Goal: Task Accomplishment & Management: Manage account settings

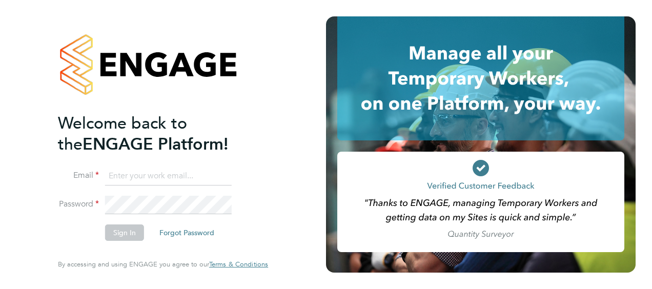
type input "David.pratt@vistry.co.uk"
click at [121, 237] on button "Sign In" at bounding box center [124, 233] width 39 height 16
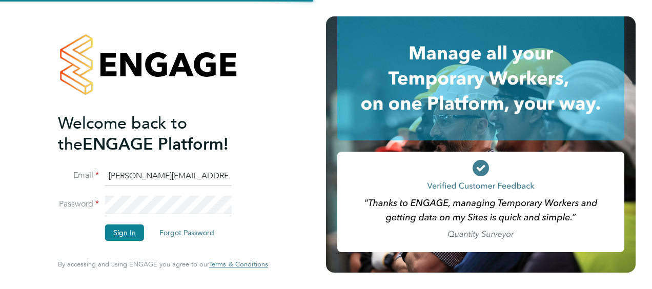
click at [123, 233] on button "Sign In" at bounding box center [124, 233] width 39 height 16
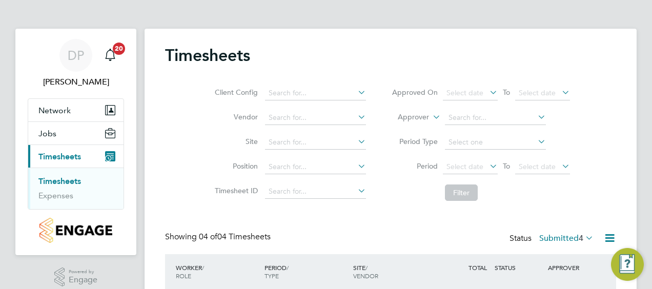
click at [620, 136] on div "Timesheets Client Config Vendor Site Position Timesheet ID Approved On Select d…" at bounding box center [391, 238] width 492 height 418
drag, startPoint x: 620, startPoint y: 136, endPoint x: 634, endPoint y: 151, distance: 19.9
click at [634, 149] on div "Timesheets Client Config Vendor Site Position Timesheet ID Approved On Select d…" at bounding box center [391, 238] width 492 height 418
drag, startPoint x: 654, startPoint y: 103, endPoint x: 651, endPoint y: 137, distance: 34.4
click at [651, 137] on html "DP [PERSON_NAME] Notifications 20 Applications: Network Team Members Sites Jobs…" at bounding box center [326, 231] width 652 height 463
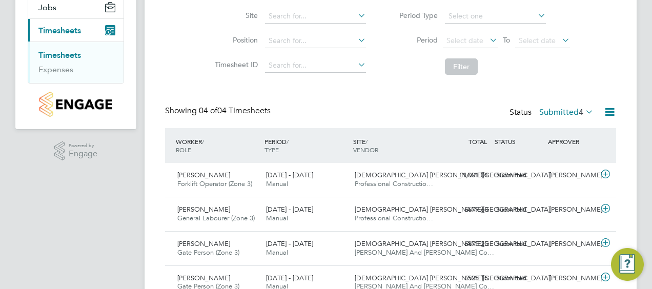
scroll to position [154, 0]
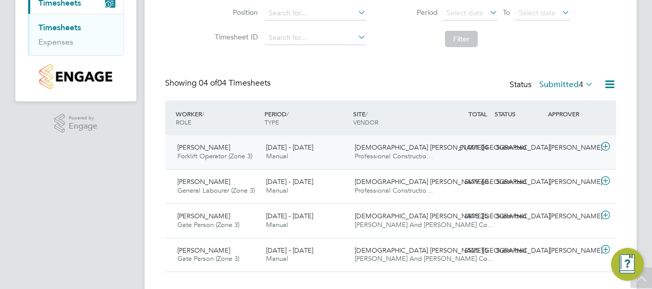
click at [276, 148] on span "[DATE] - [DATE]" at bounding box center [289, 147] width 47 height 9
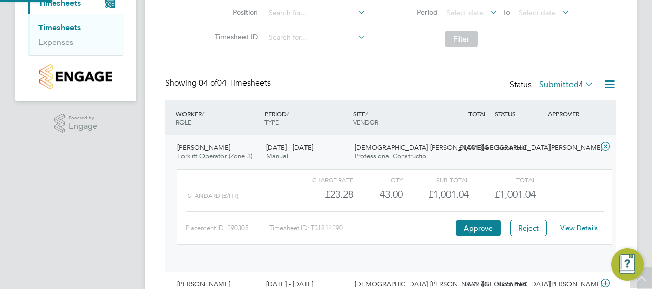
scroll to position [17, 100]
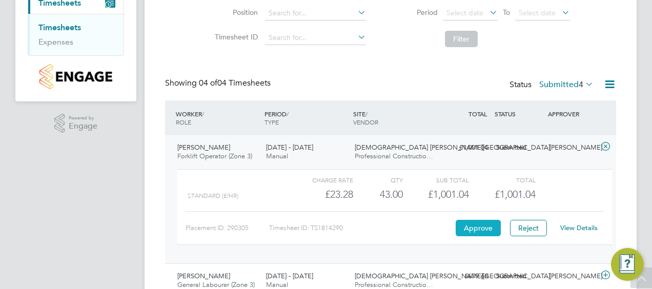
click at [482, 225] on button "Approve" at bounding box center [478, 228] width 45 height 16
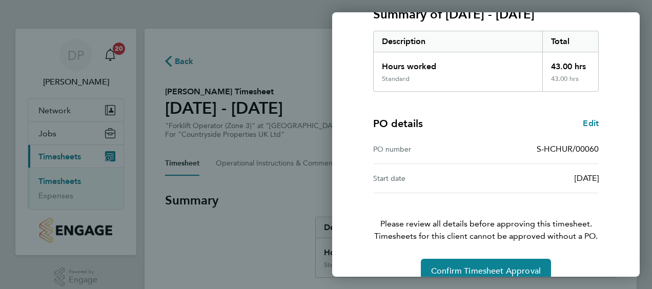
scroll to position [172, 0]
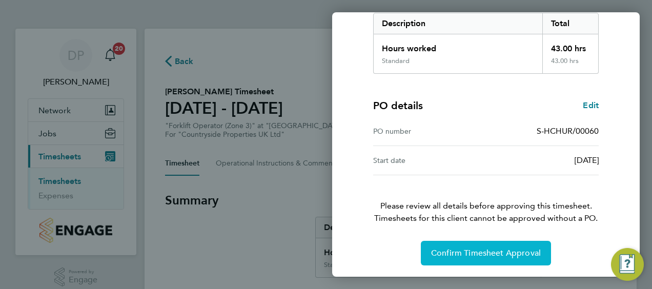
click at [474, 252] on span "Confirm Timesheet Approval" at bounding box center [486, 253] width 110 height 10
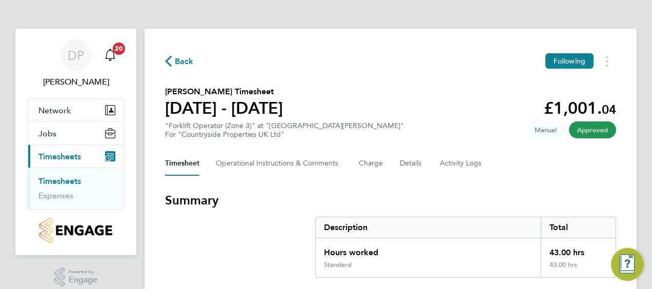
click at [168, 64] on icon "button" at bounding box center [168, 61] width 7 height 11
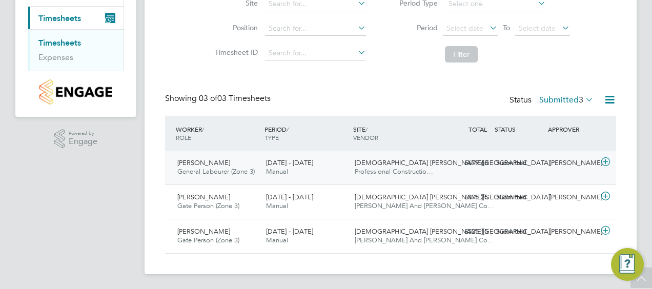
click at [253, 164] on div "Gaddiel Makumi General Labourer (Zone 3) 25 - 31 Aug 2025" at bounding box center [217, 168] width 89 height 26
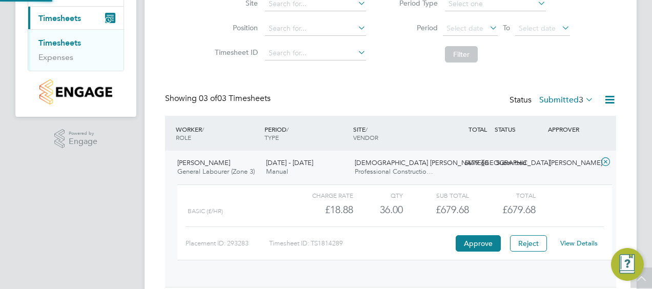
scroll to position [17, 100]
click at [477, 240] on button "Approve" at bounding box center [478, 243] width 45 height 16
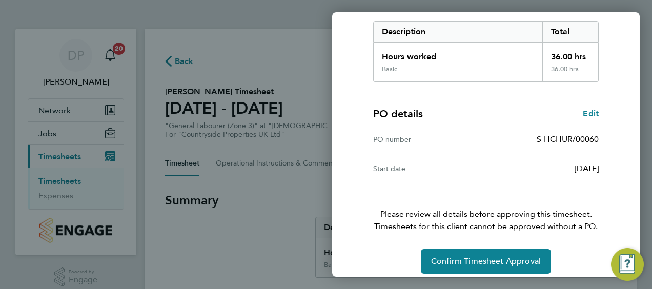
scroll to position [172, 0]
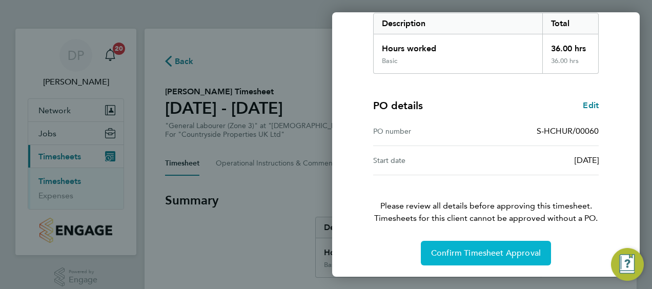
click at [481, 252] on span "Confirm Timesheet Approval" at bounding box center [486, 253] width 110 height 10
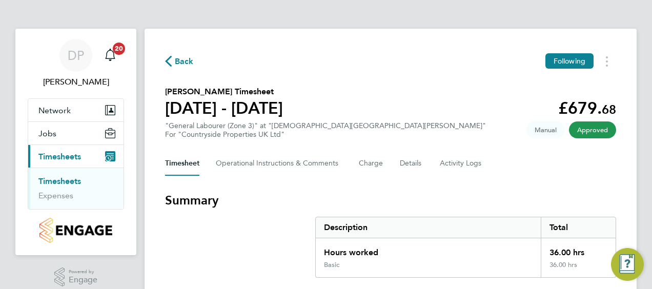
click at [171, 63] on icon "button" at bounding box center [168, 61] width 7 height 11
